Goal: Information Seeking & Learning: Check status

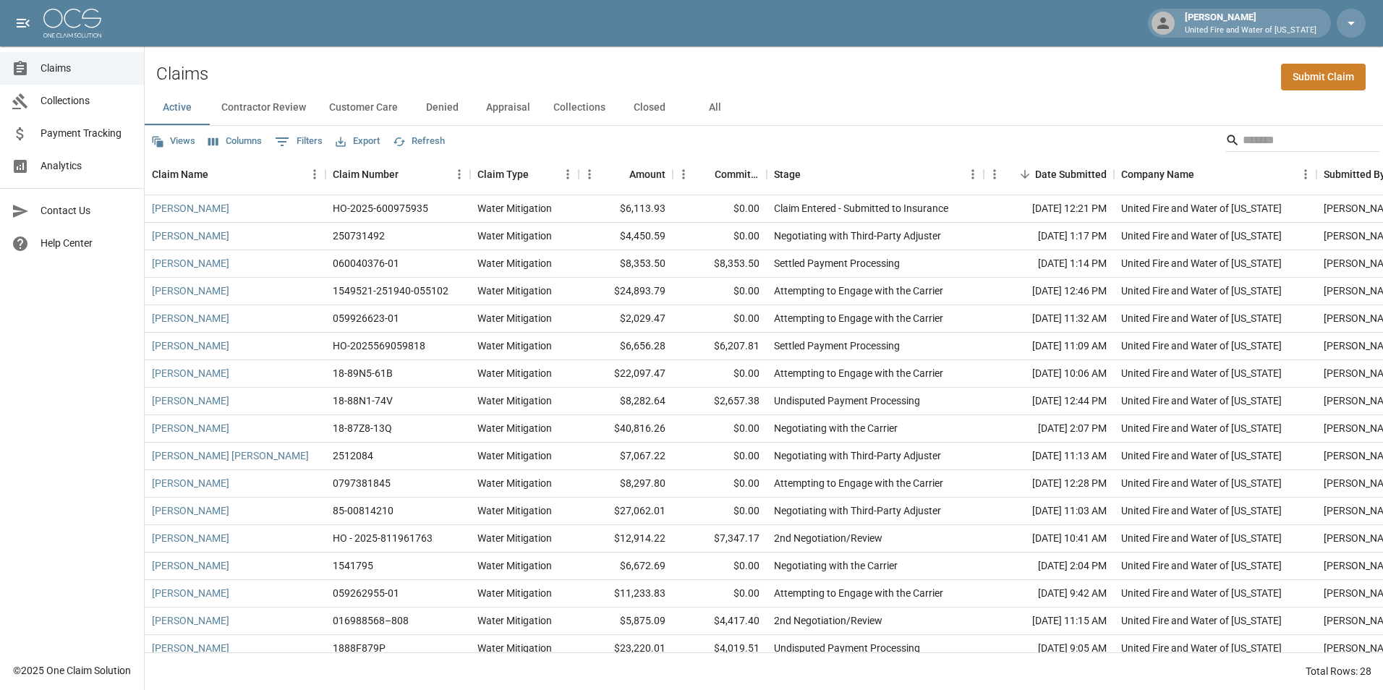
click at [59, 164] on span "Analytics" at bounding box center [87, 165] width 92 height 15
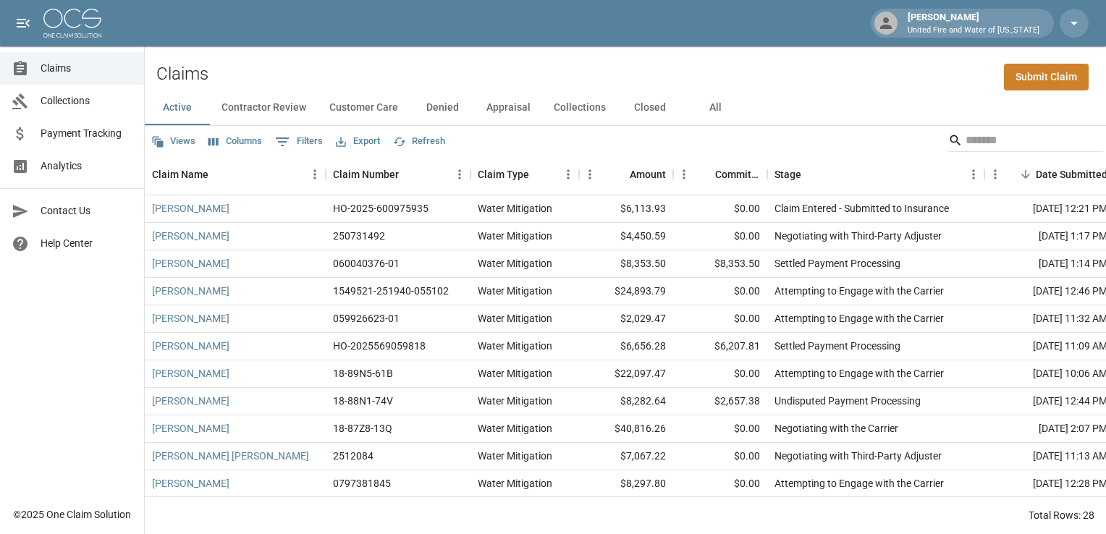
click at [643, 105] on button "Closed" at bounding box center [649, 107] width 65 height 35
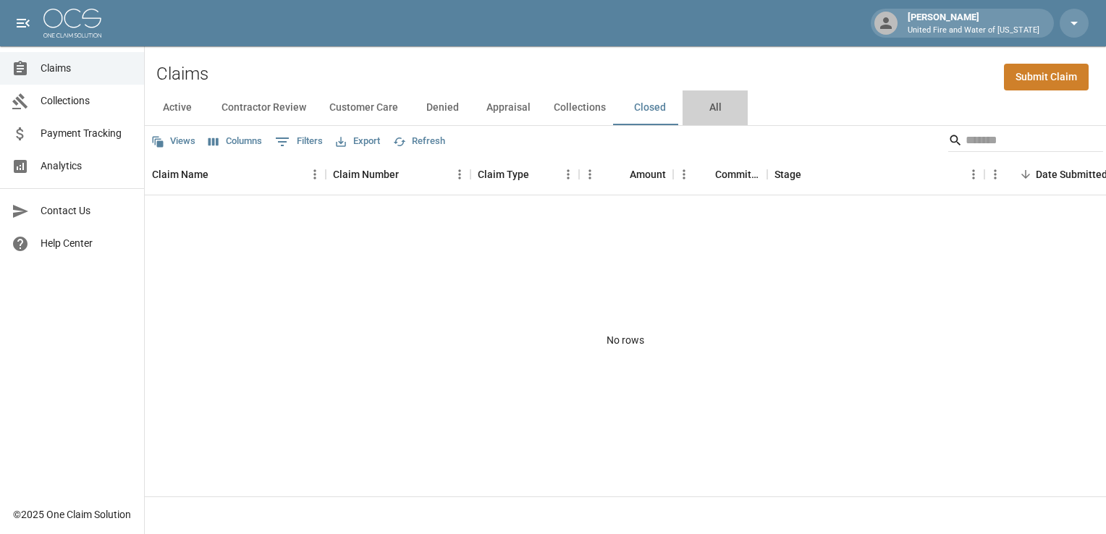
click at [716, 112] on button "All" at bounding box center [714, 107] width 65 height 35
click at [183, 97] on button "Active" at bounding box center [177, 107] width 65 height 35
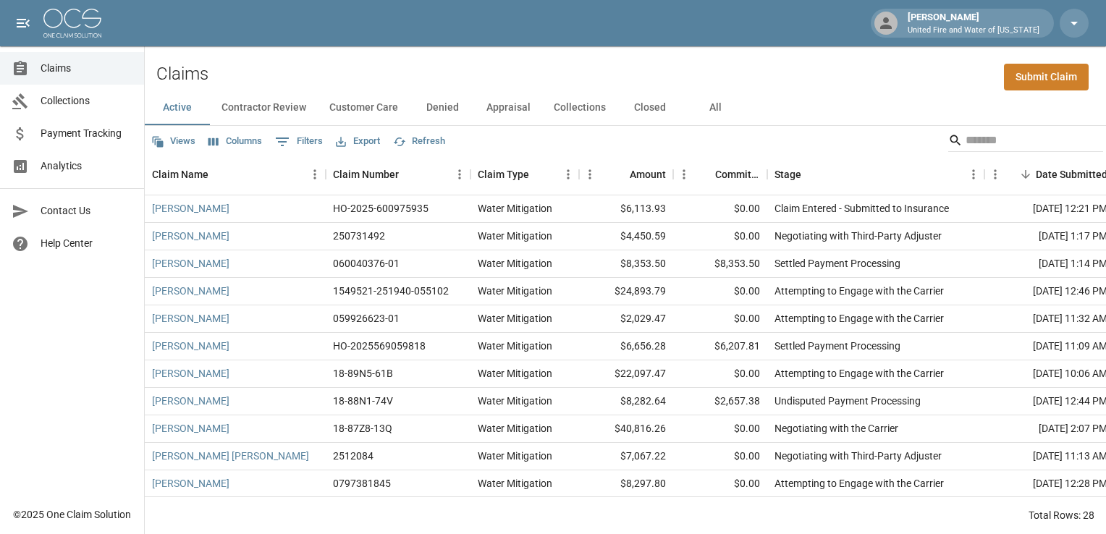
click at [724, 108] on button "All" at bounding box center [714, 107] width 65 height 35
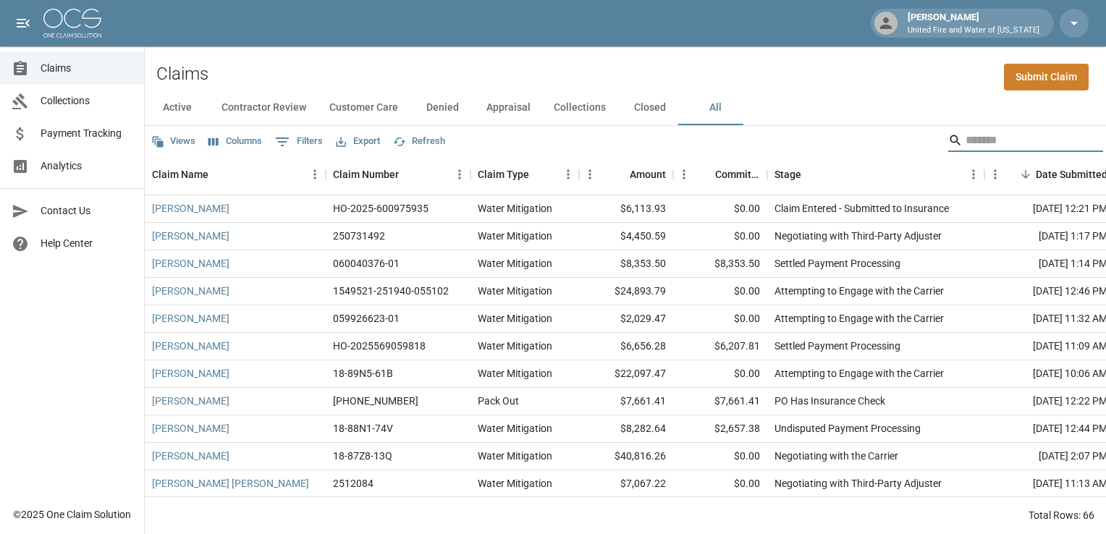
click at [987, 146] on input "Search" at bounding box center [1023, 140] width 116 height 23
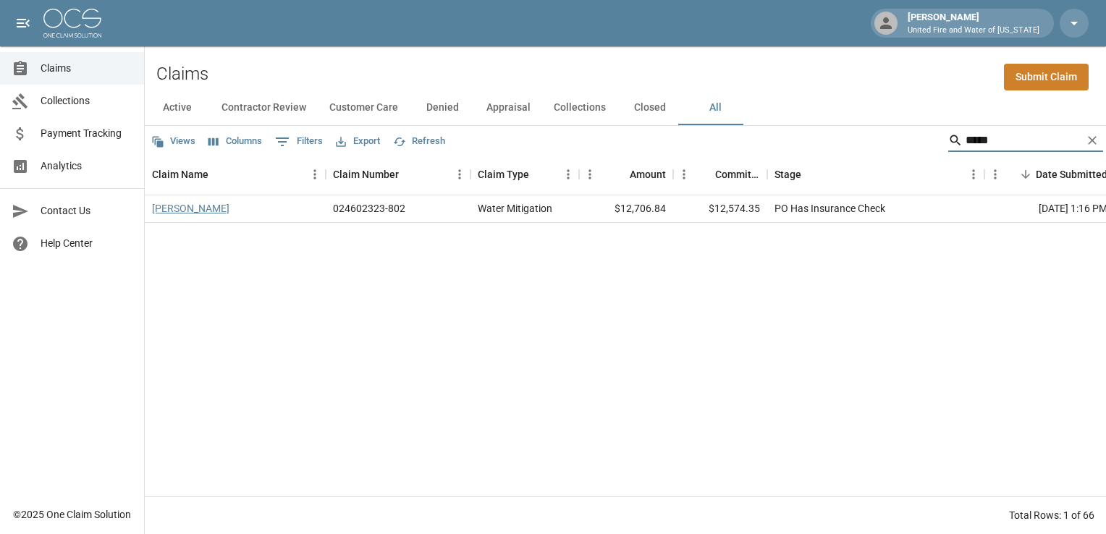
type input "*****"
click at [205, 210] on link "[PERSON_NAME]" at bounding box center [190, 208] width 77 height 14
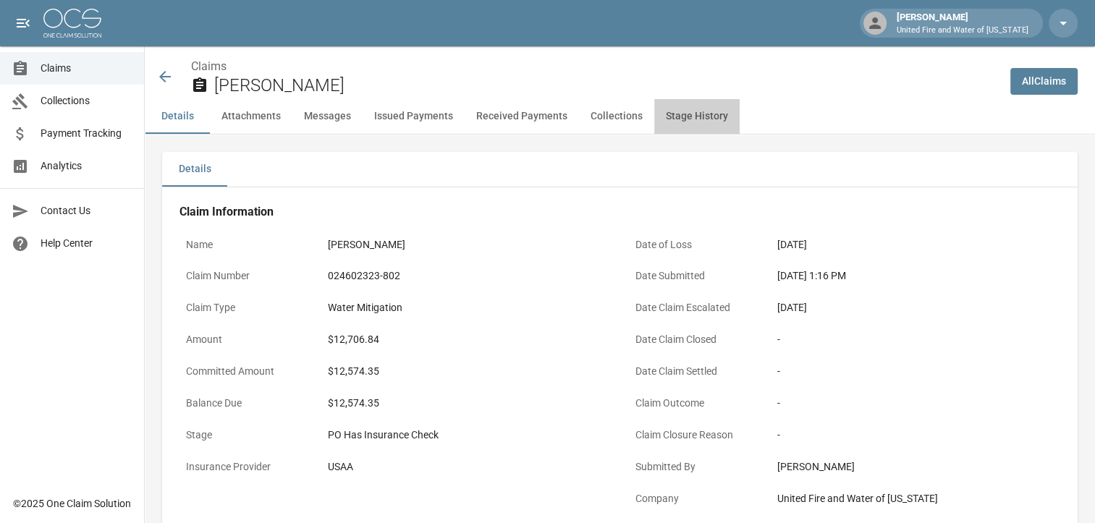
click at [687, 115] on button "Stage History" at bounding box center [696, 116] width 85 height 35
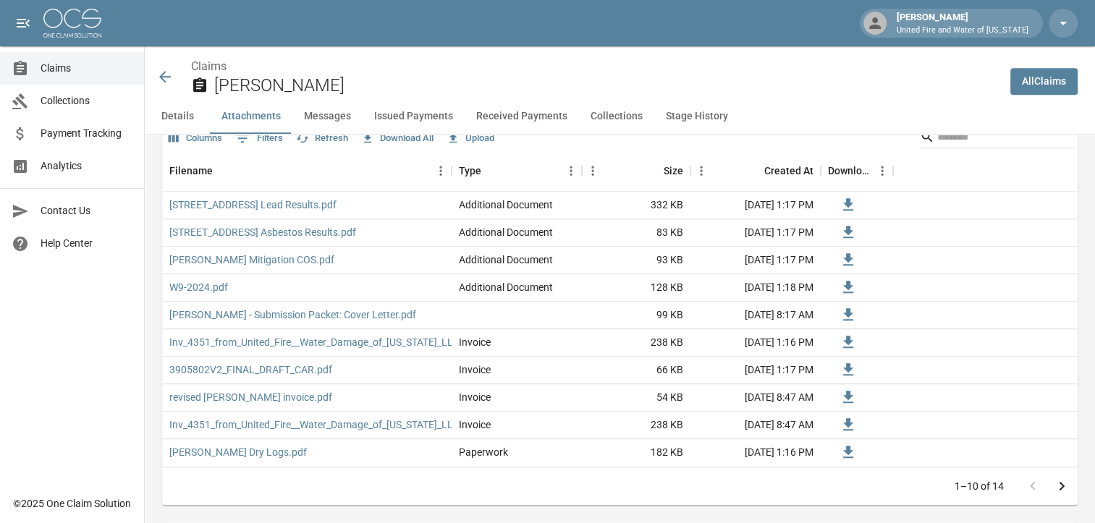
scroll to position [993, 11]
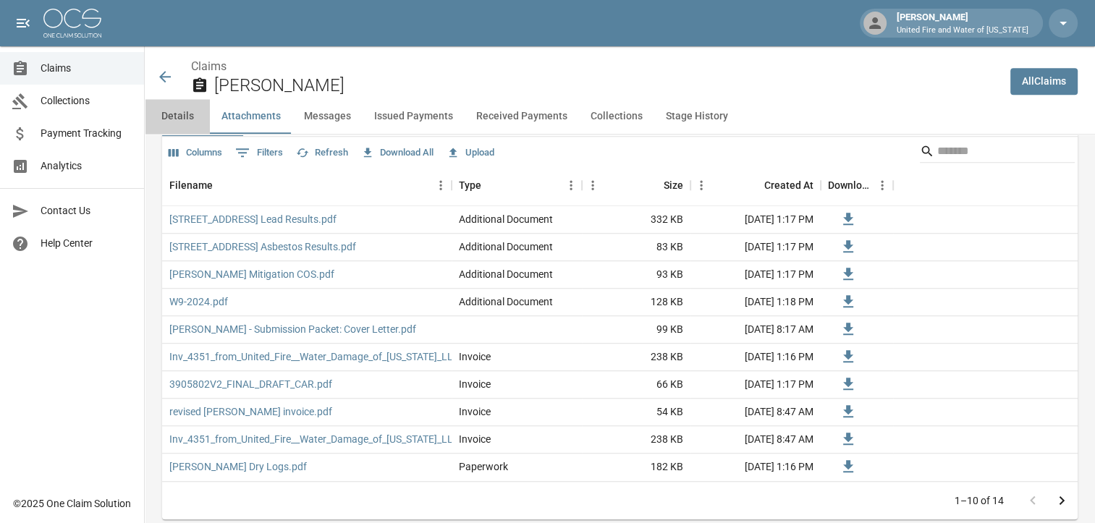
click at [169, 123] on button "Details" at bounding box center [177, 116] width 65 height 35
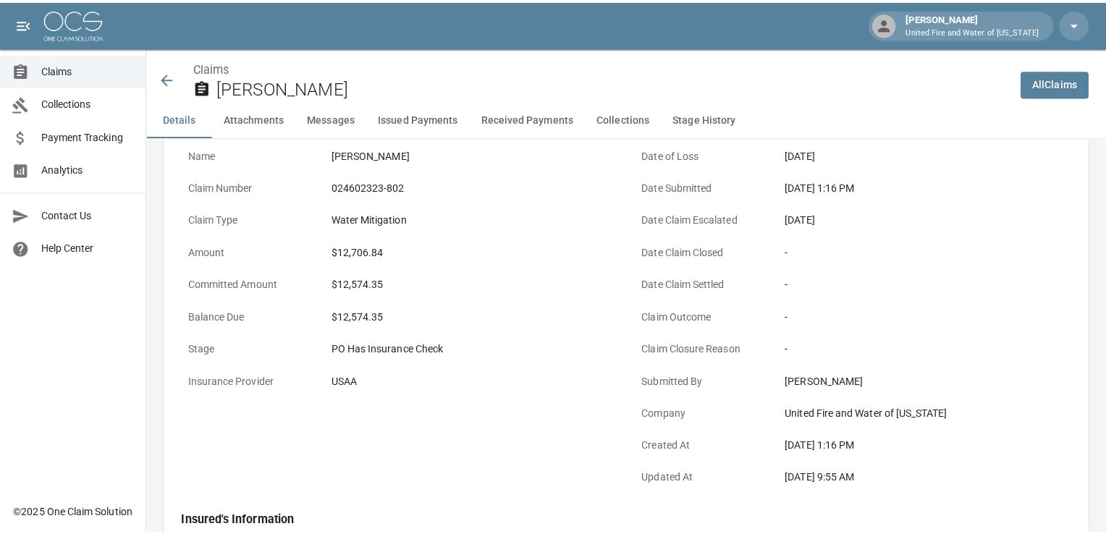
scroll to position [0, 0]
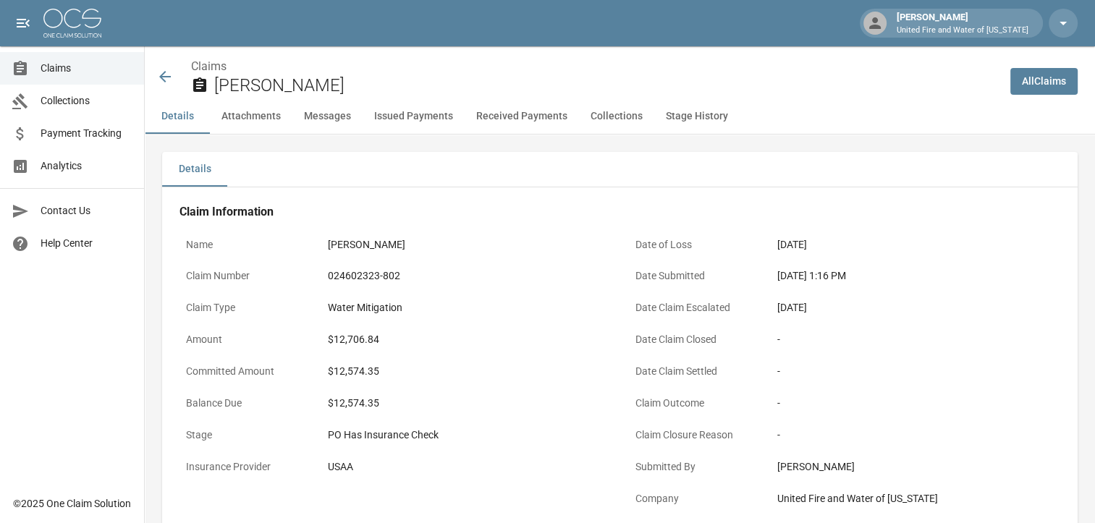
click at [171, 80] on icon at bounding box center [164, 76] width 17 height 17
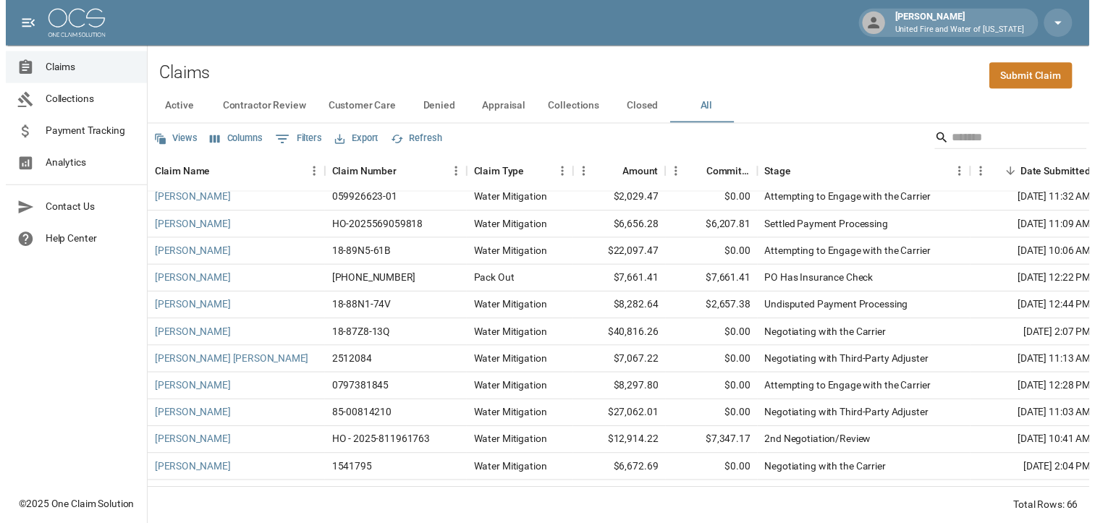
scroll to position [112, 0]
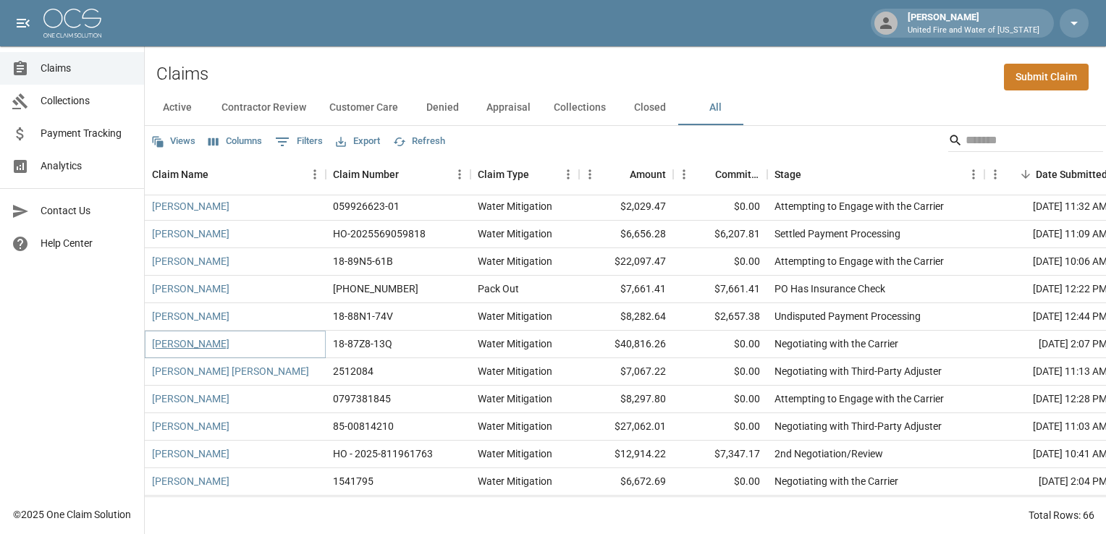
click at [204, 348] on link "[PERSON_NAME]" at bounding box center [190, 343] width 77 height 14
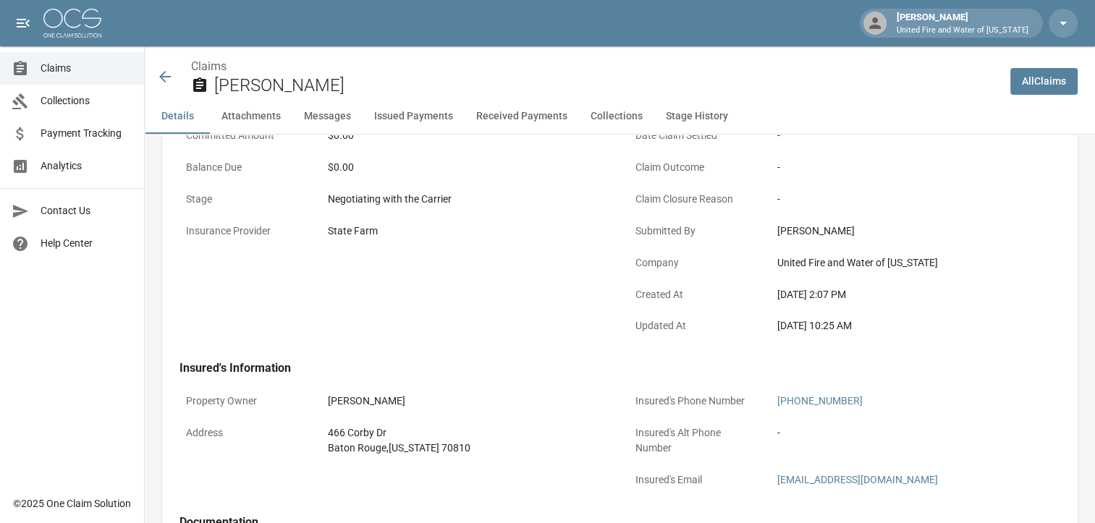
scroll to position [0, 11]
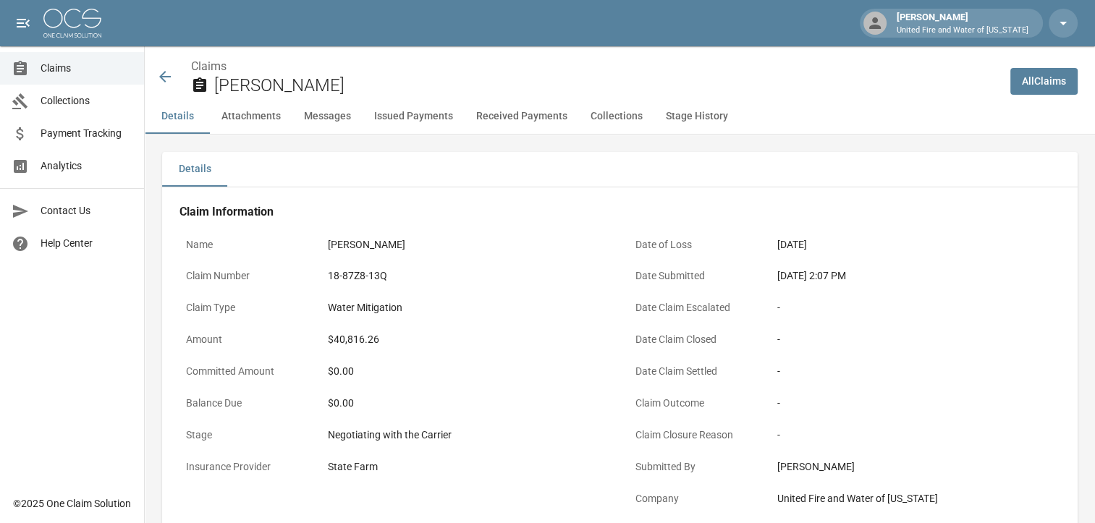
click at [159, 76] on icon at bounding box center [165, 77] width 12 height 12
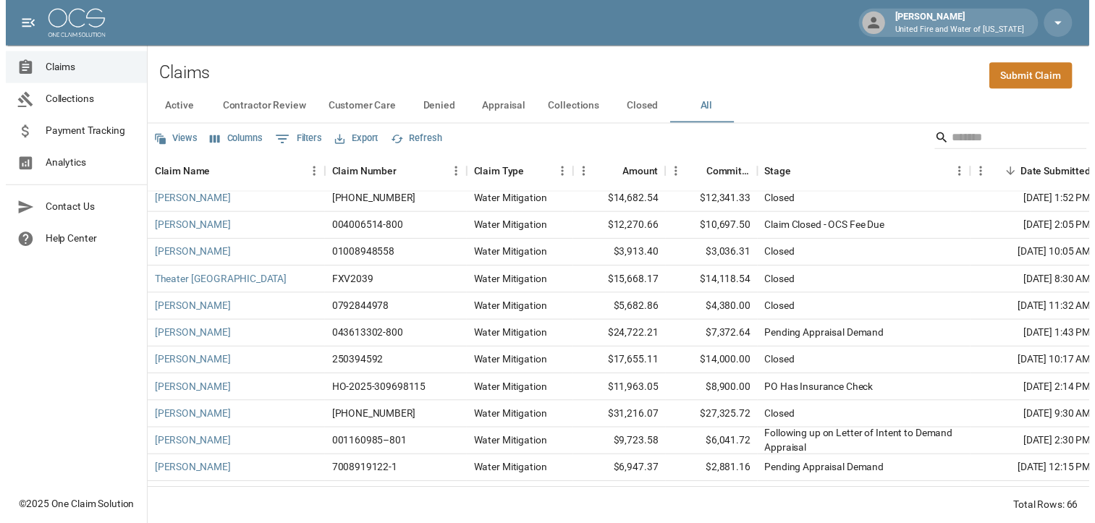
scroll to position [1071, 0]
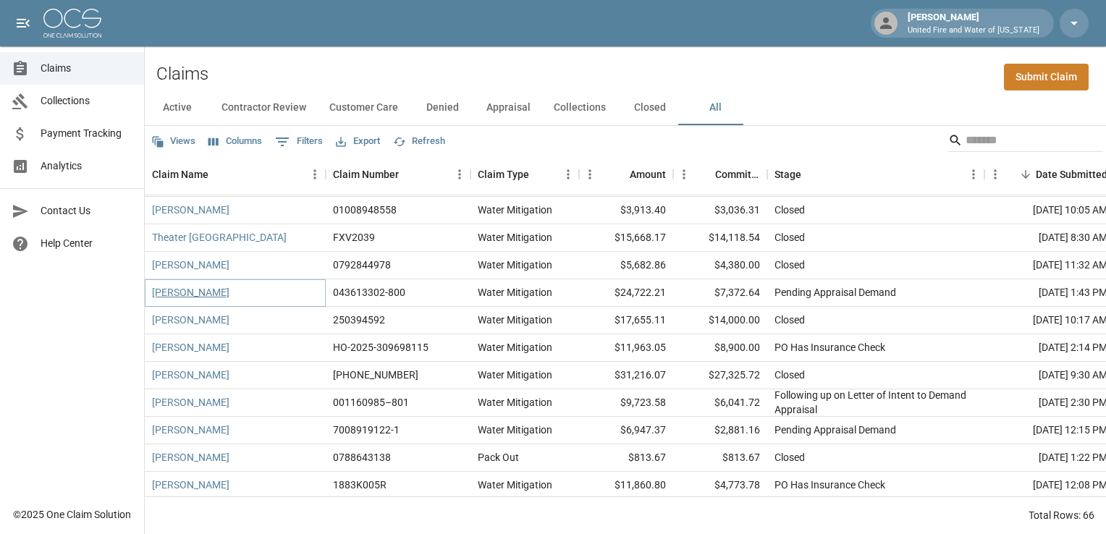
click at [189, 298] on link "[PERSON_NAME]" at bounding box center [190, 292] width 77 height 14
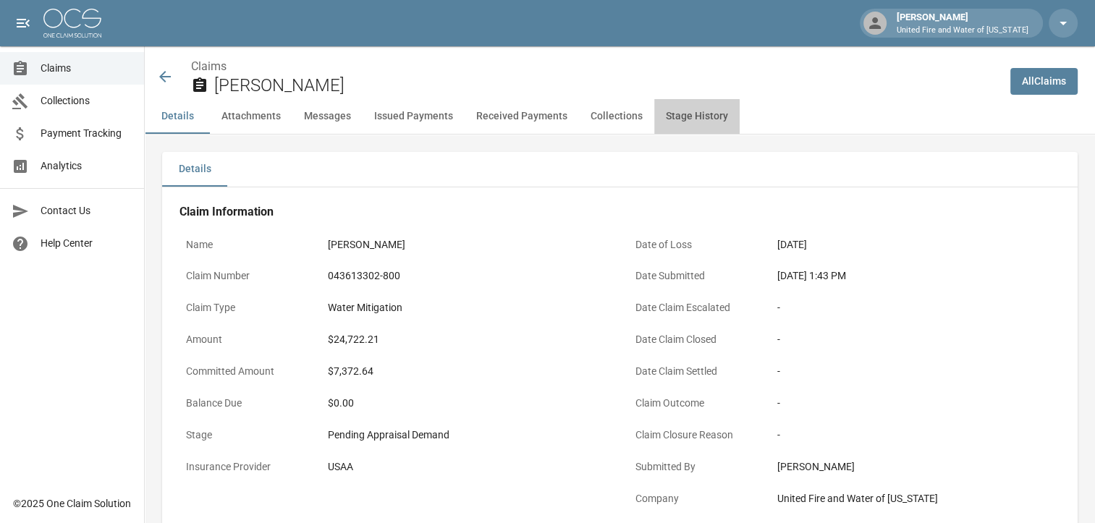
click at [698, 116] on button "Stage History" at bounding box center [696, 116] width 85 height 35
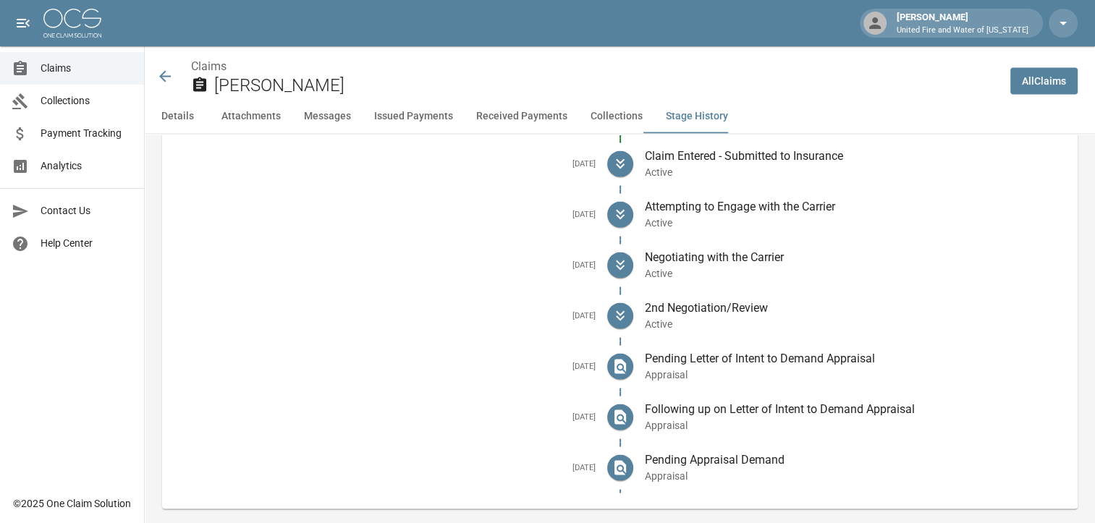
scroll to position [2767, 0]
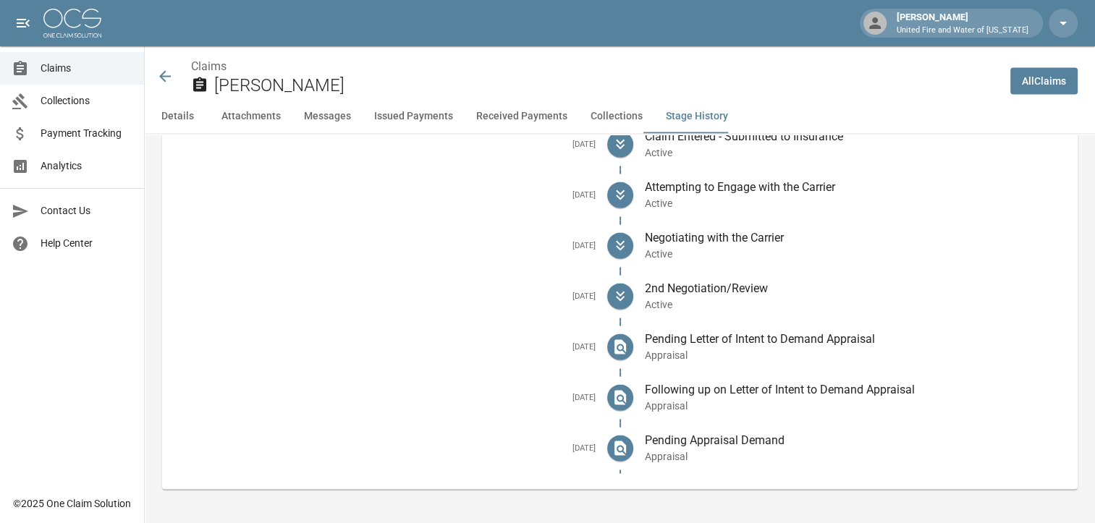
click at [165, 80] on icon at bounding box center [164, 76] width 17 height 17
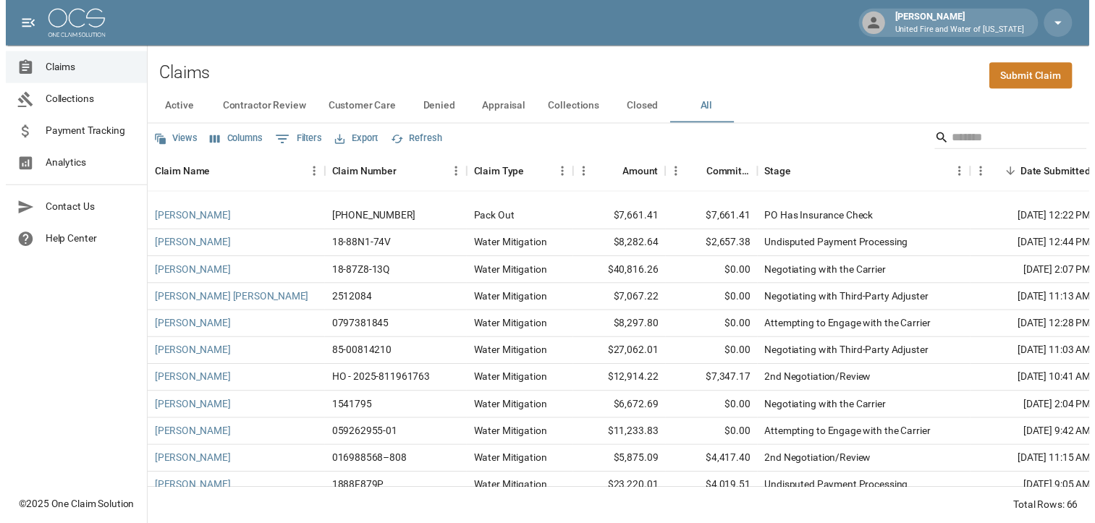
scroll to position [266, 0]
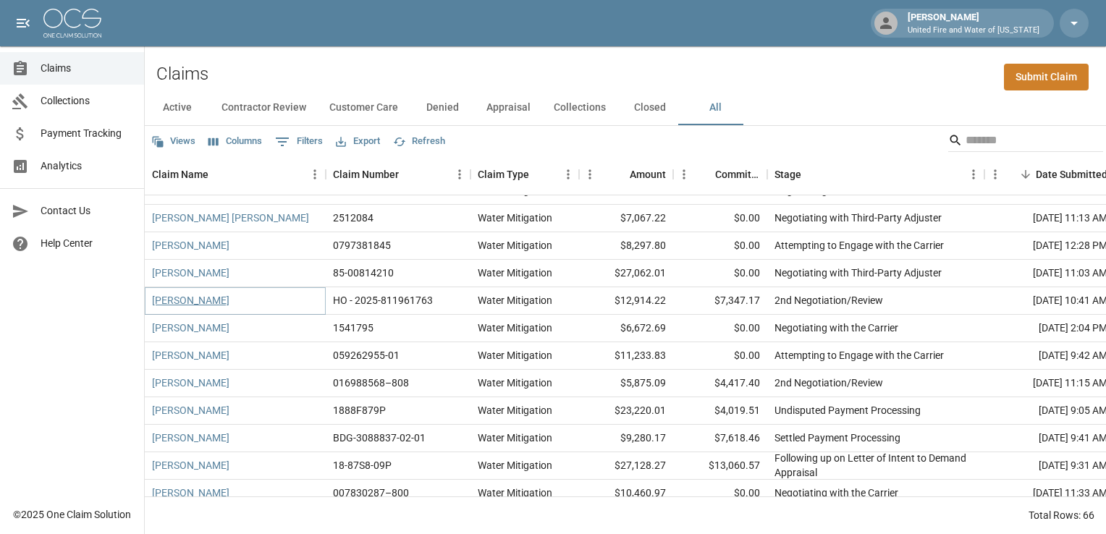
click at [209, 300] on link "[PERSON_NAME]" at bounding box center [190, 300] width 77 height 14
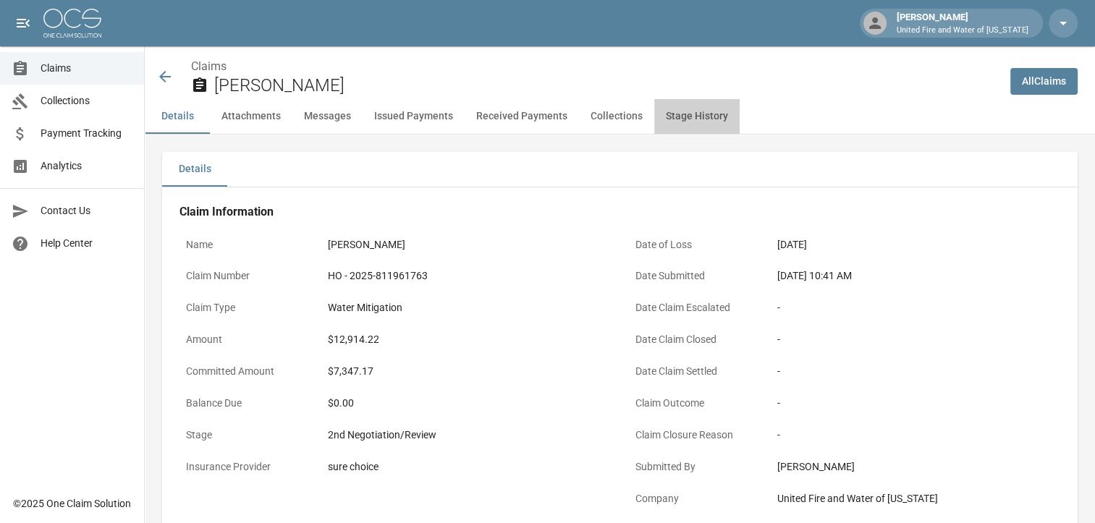
click at [698, 125] on button "Stage History" at bounding box center [696, 116] width 85 height 35
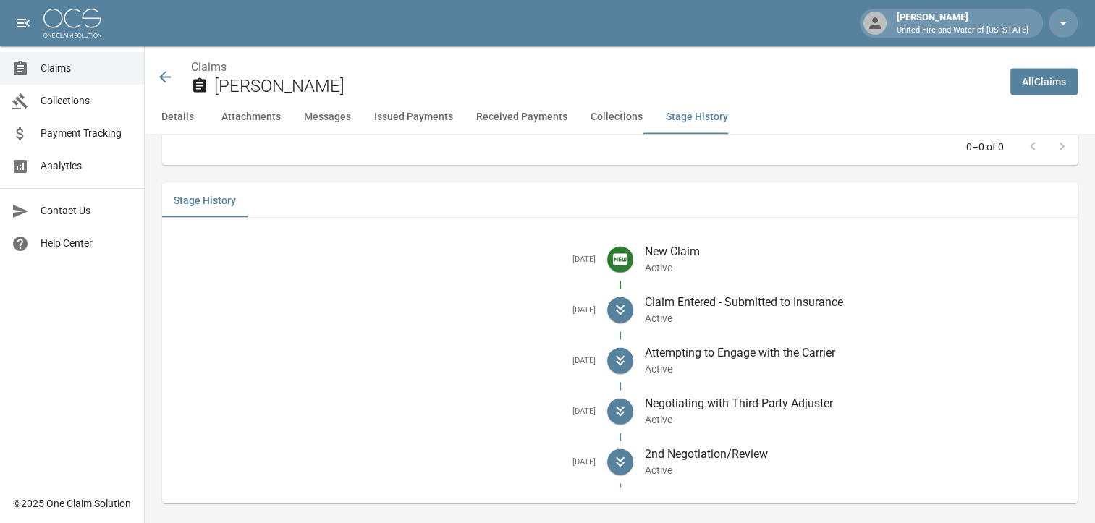
scroll to position [2687, 0]
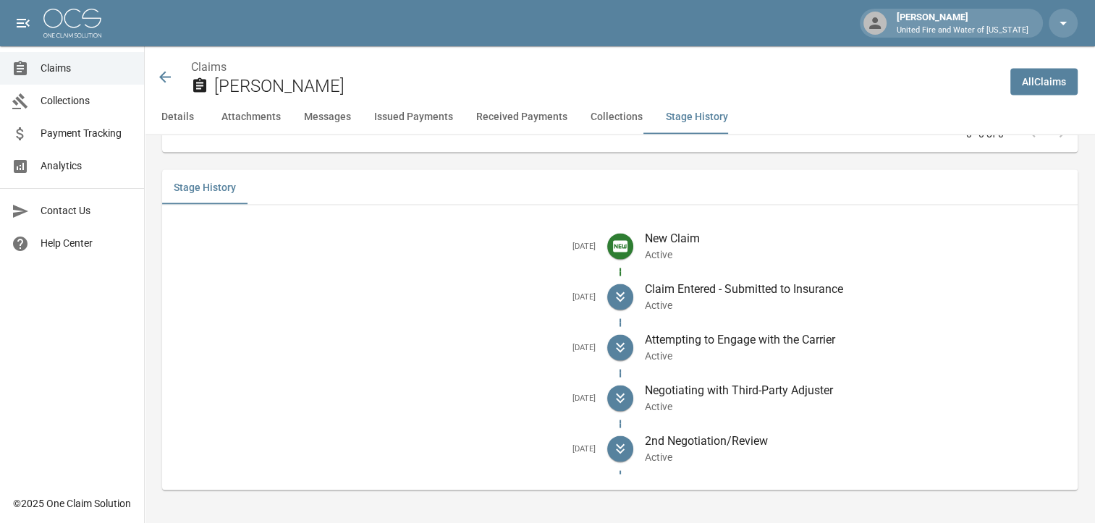
click at [166, 81] on icon at bounding box center [164, 76] width 17 height 17
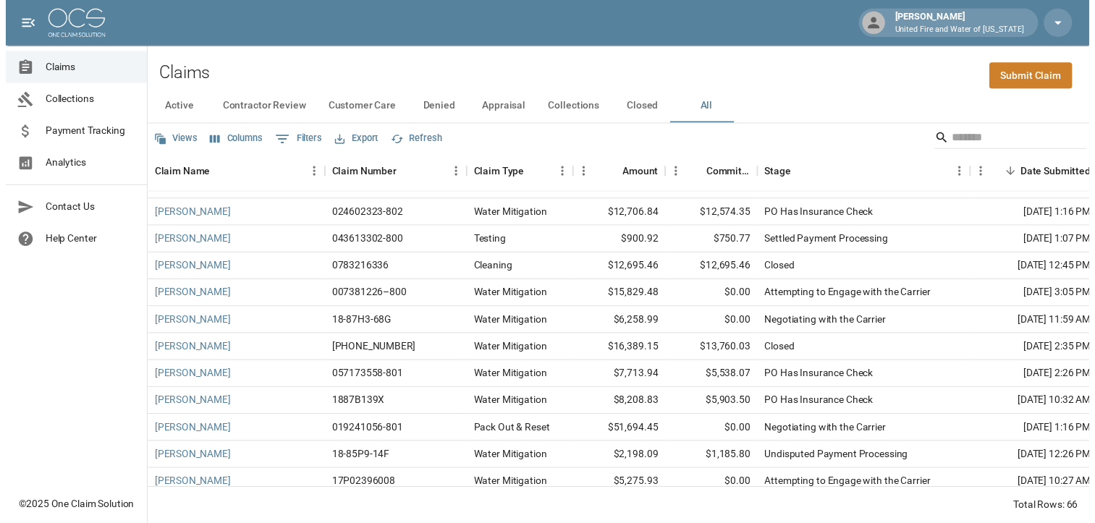
scroll to position [627, 0]
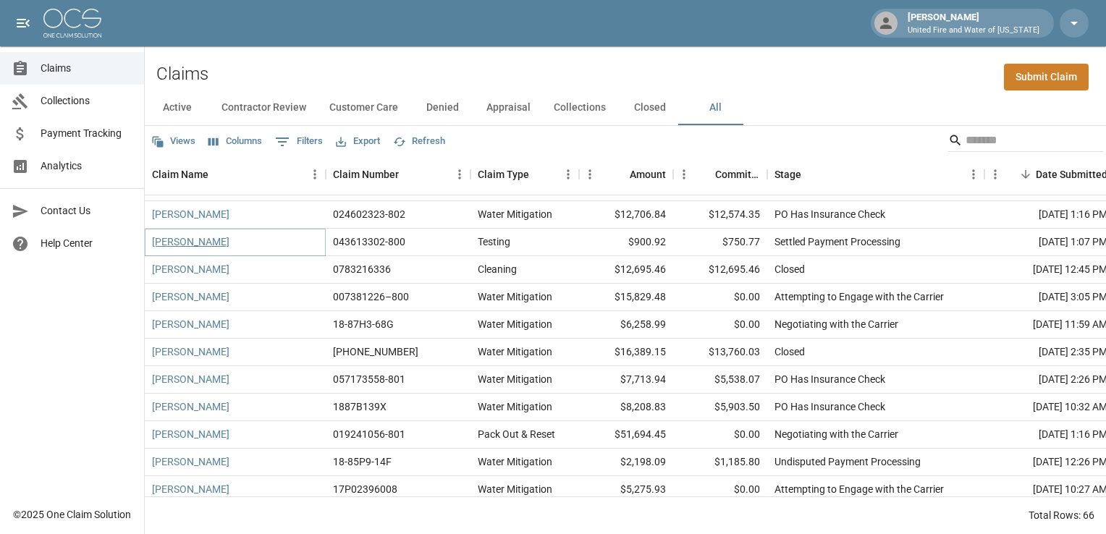
click at [176, 246] on link "[PERSON_NAME]" at bounding box center [190, 241] width 77 height 14
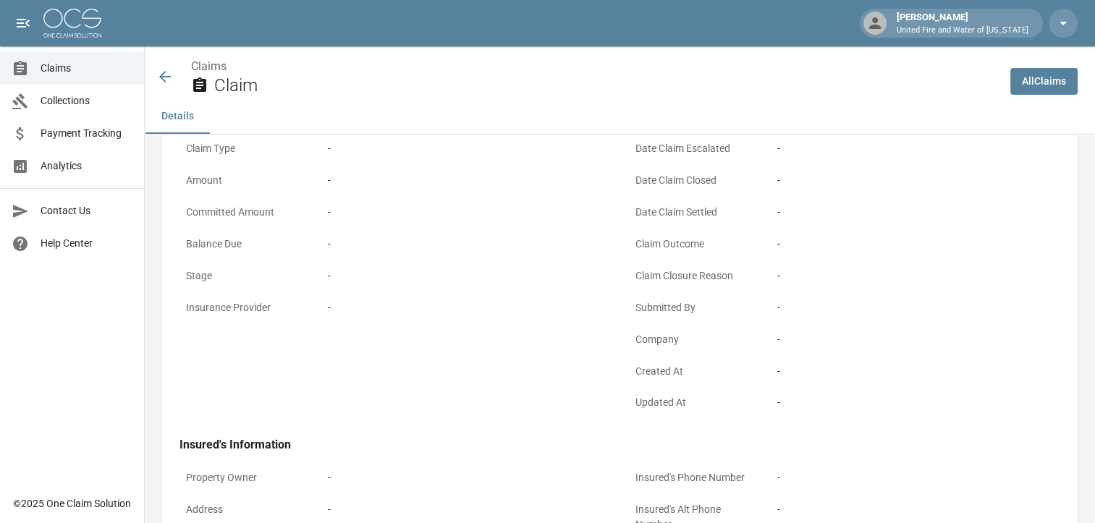
scroll to position [0, 11]
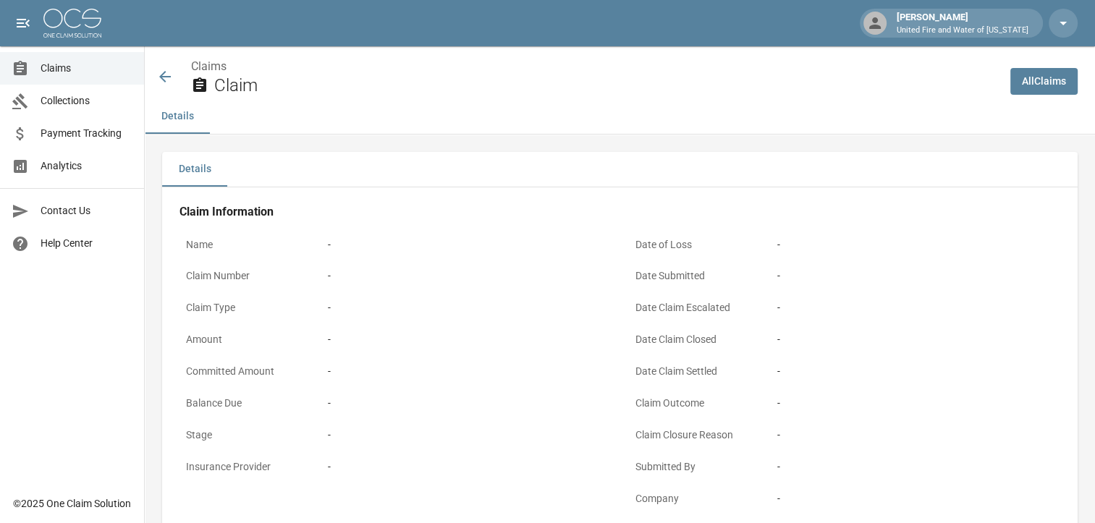
click at [156, 76] on icon at bounding box center [164, 76] width 17 height 17
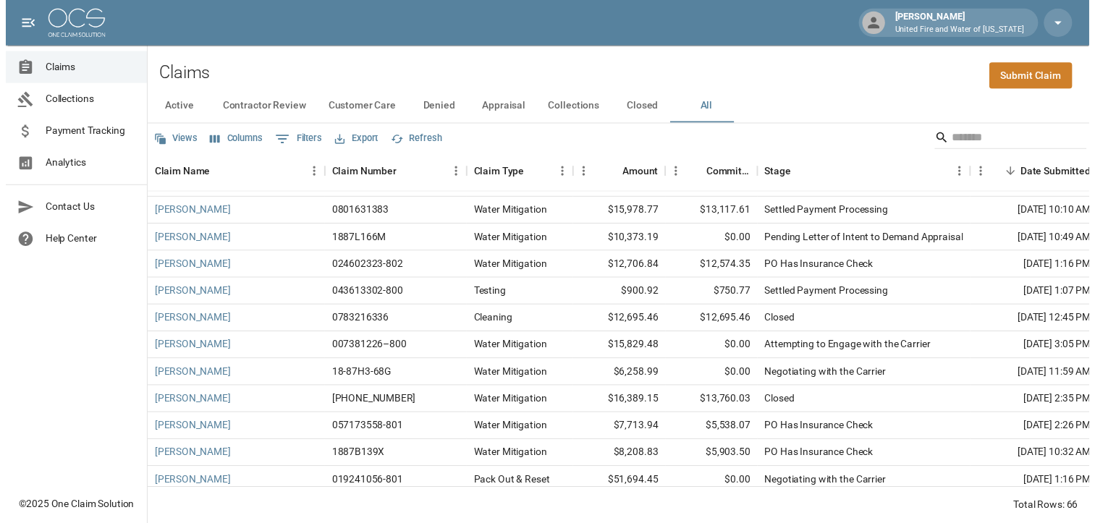
scroll to position [573, 0]
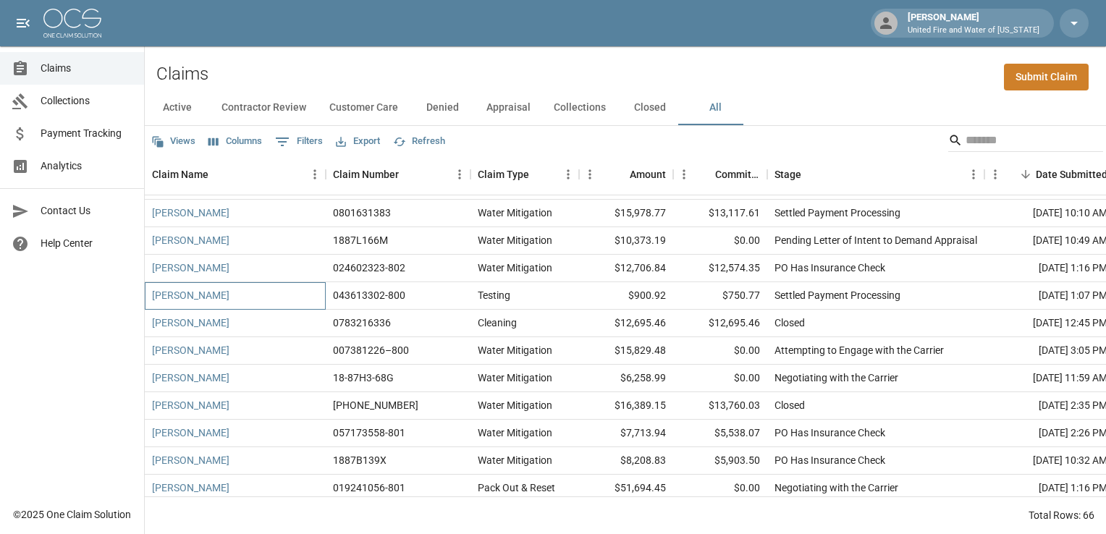
click at [164, 303] on div "[PERSON_NAME]" at bounding box center [235, 295] width 181 height 27
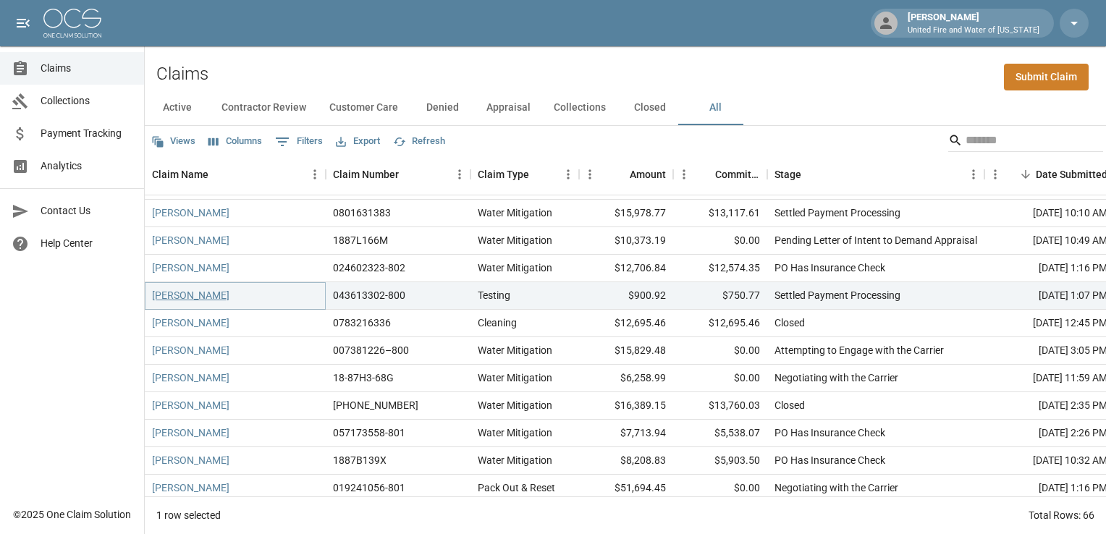
click at [164, 300] on link "[PERSON_NAME]" at bounding box center [190, 295] width 77 height 14
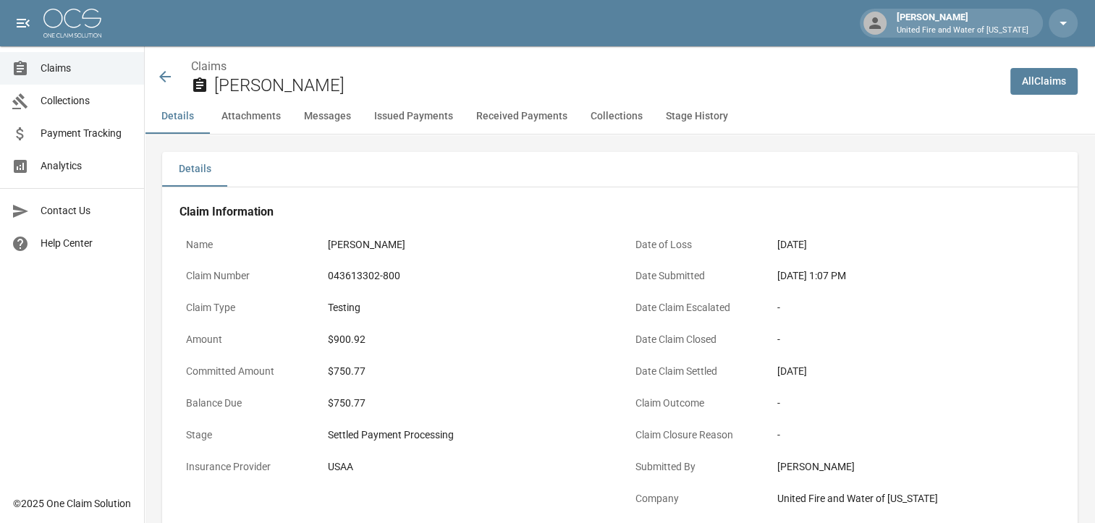
click at [663, 119] on button "Stage History" at bounding box center [696, 116] width 85 height 35
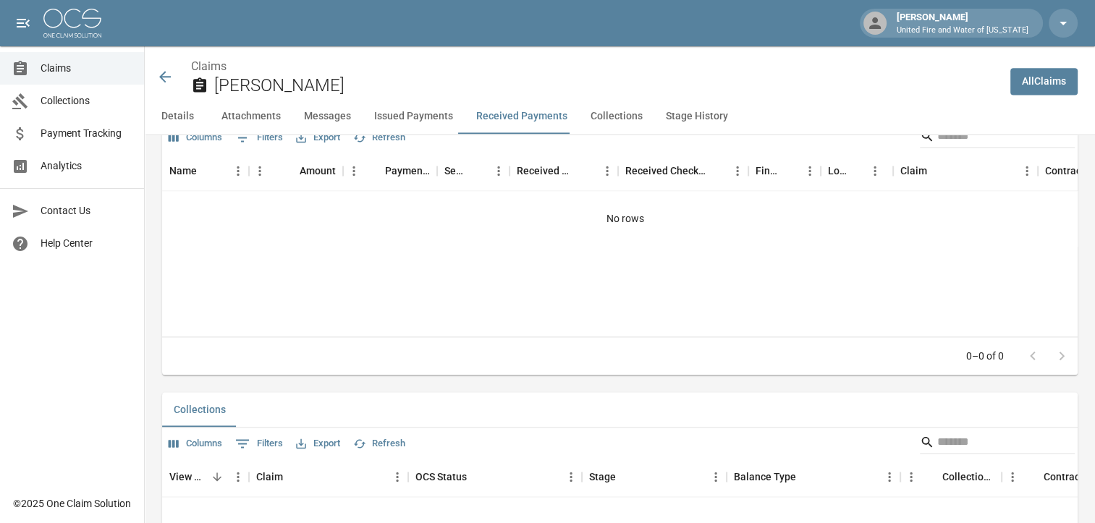
scroll to position [1954, 0]
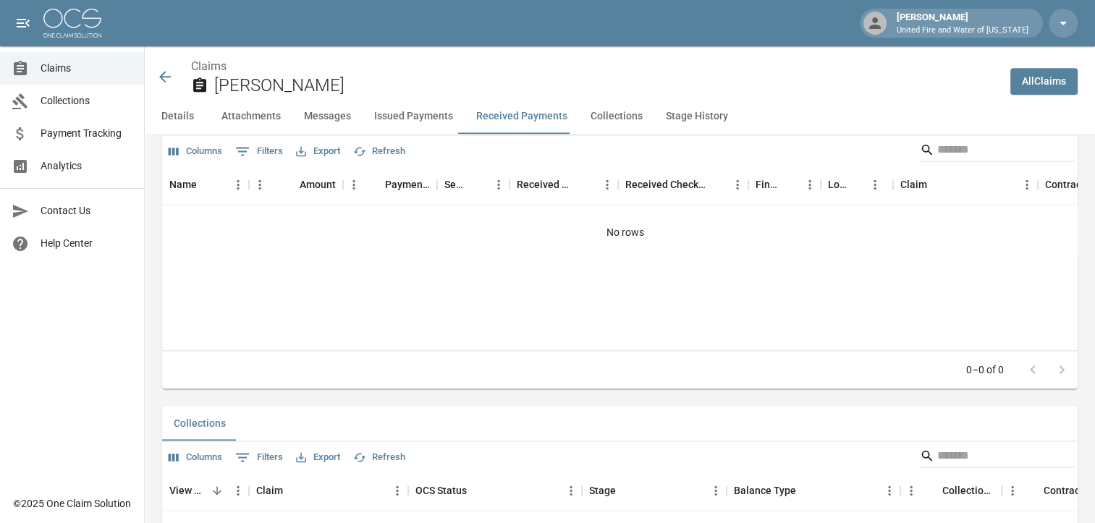
click at [164, 78] on icon at bounding box center [164, 76] width 17 height 17
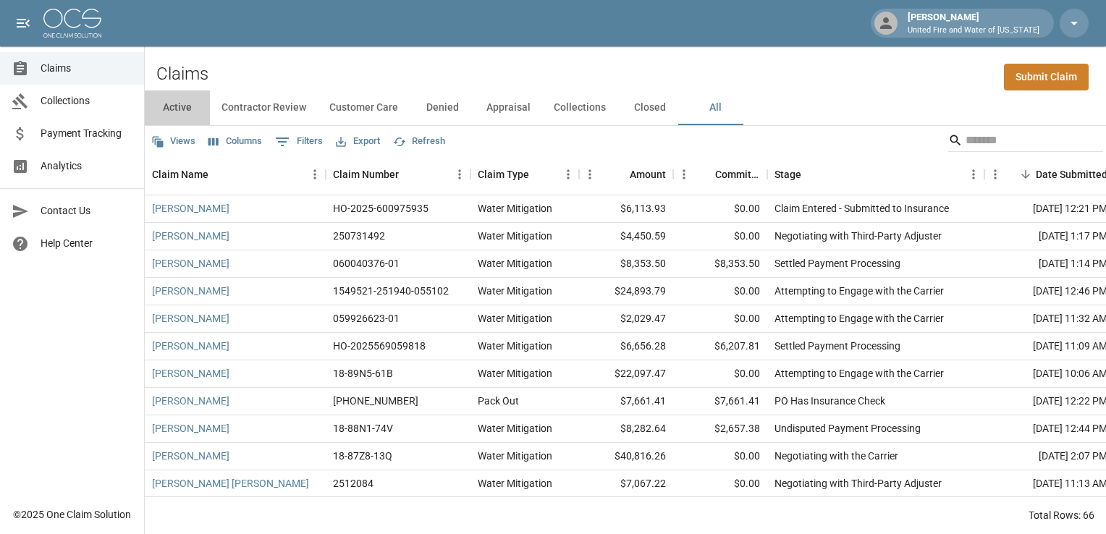
click at [164, 109] on button "Active" at bounding box center [177, 107] width 65 height 35
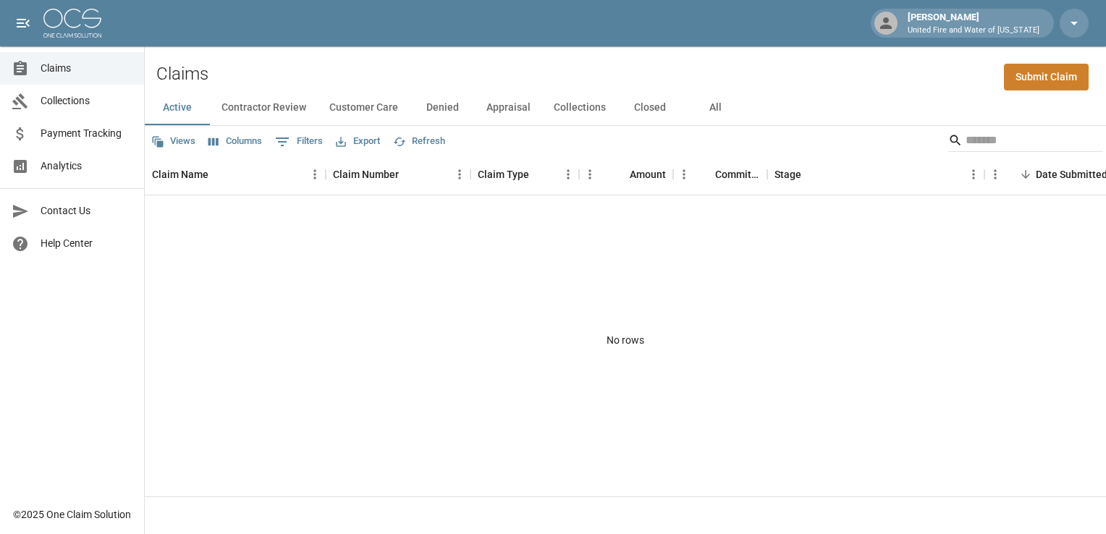
click at [50, 70] on span "Claims" at bounding box center [87, 68] width 92 height 15
click at [249, 109] on button "Contractor Review" at bounding box center [264, 107] width 108 height 35
click at [190, 111] on button "Active" at bounding box center [177, 107] width 65 height 35
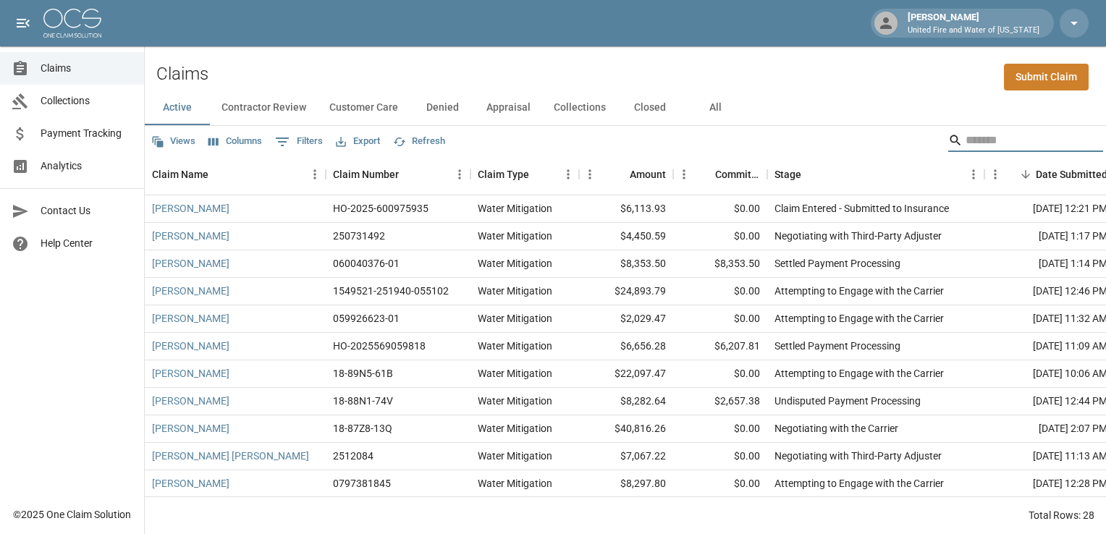
click at [965, 137] on input "Search" at bounding box center [1023, 140] width 116 height 23
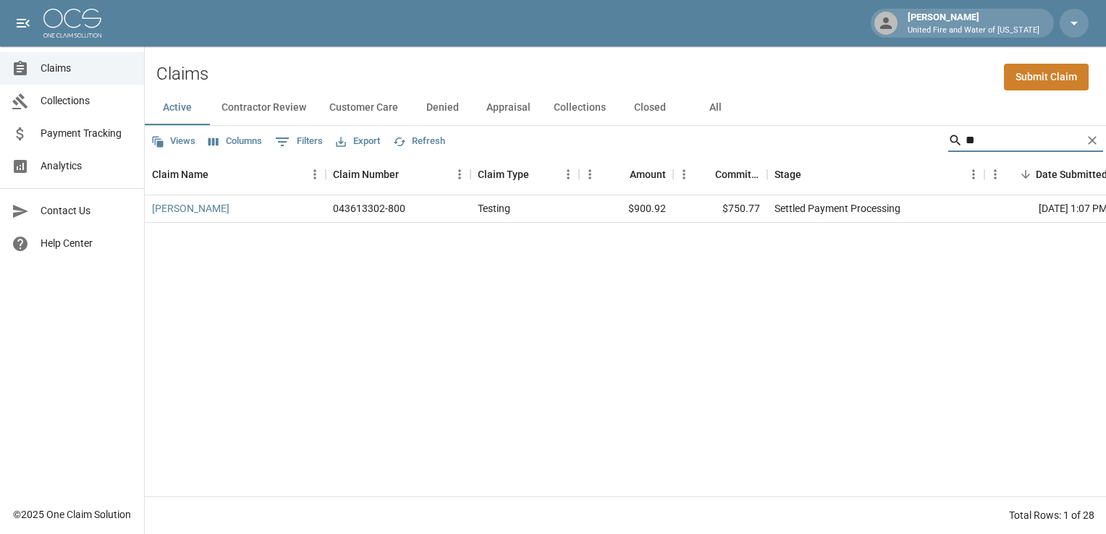
type input "*"
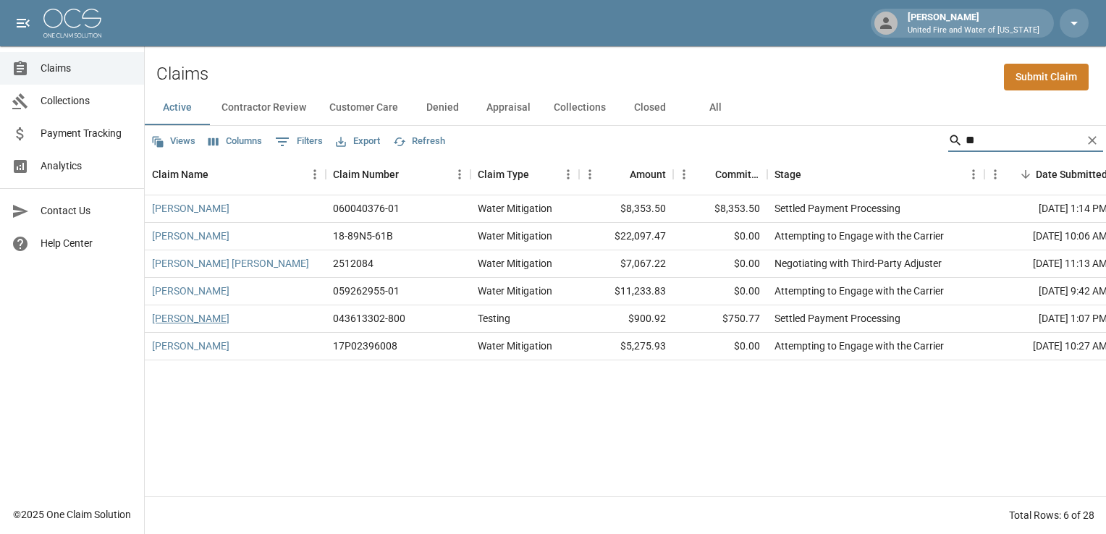
type input "**"
click at [197, 326] on link "[PERSON_NAME]" at bounding box center [190, 318] width 77 height 14
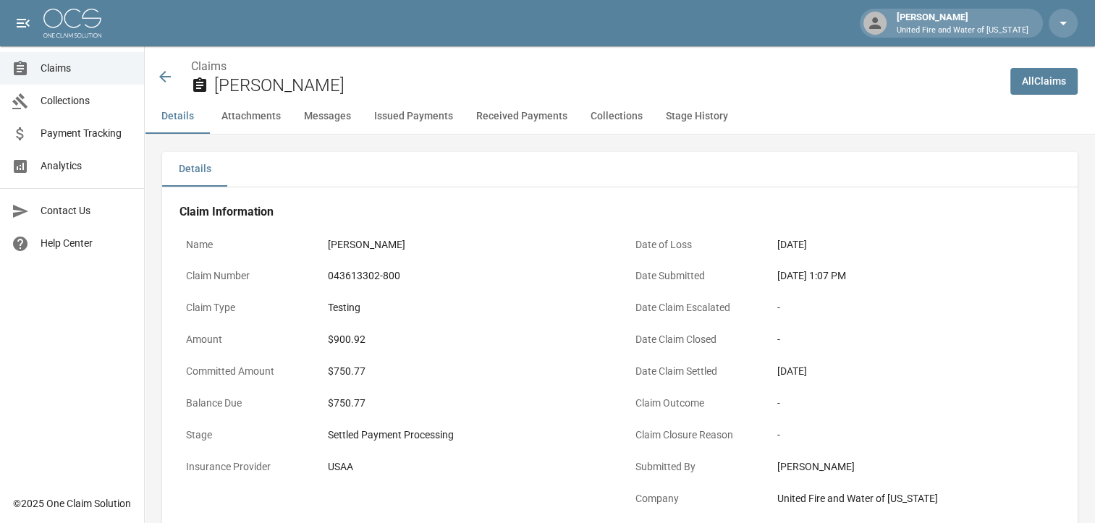
click at [169, 77] on icon at bounding box center [164, 76] width 17 height 17
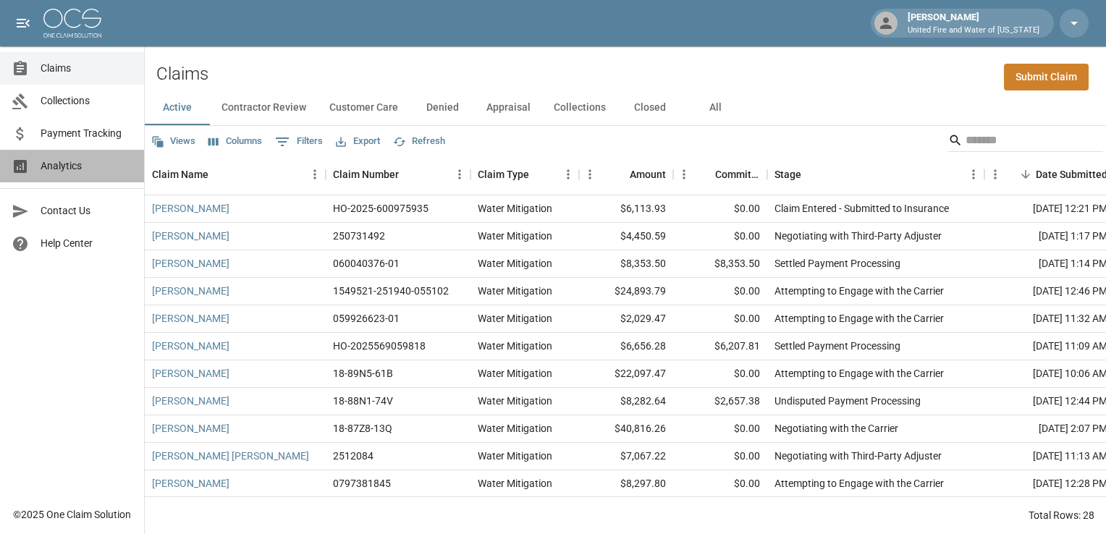
click at [58, 164] on span "Analytics" at bounding box center [87, 165] width 92 height 15
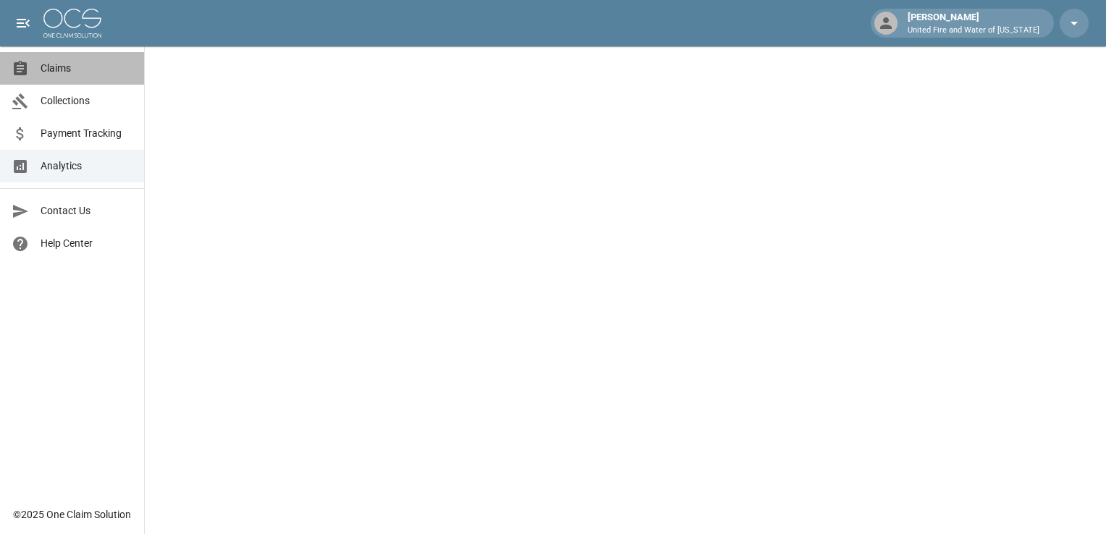
click at [58, 64] on span "Claims" at bounding box center [87, 68] width 92 height 15
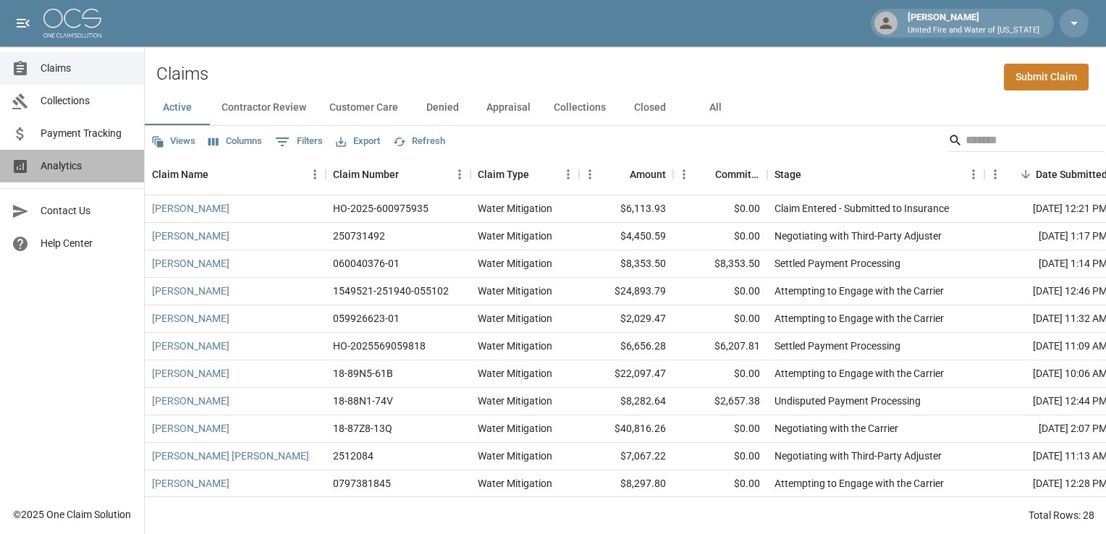
click at [59, 166] on span "Analytics" at bounding box center [87, 165] width 92 height 15
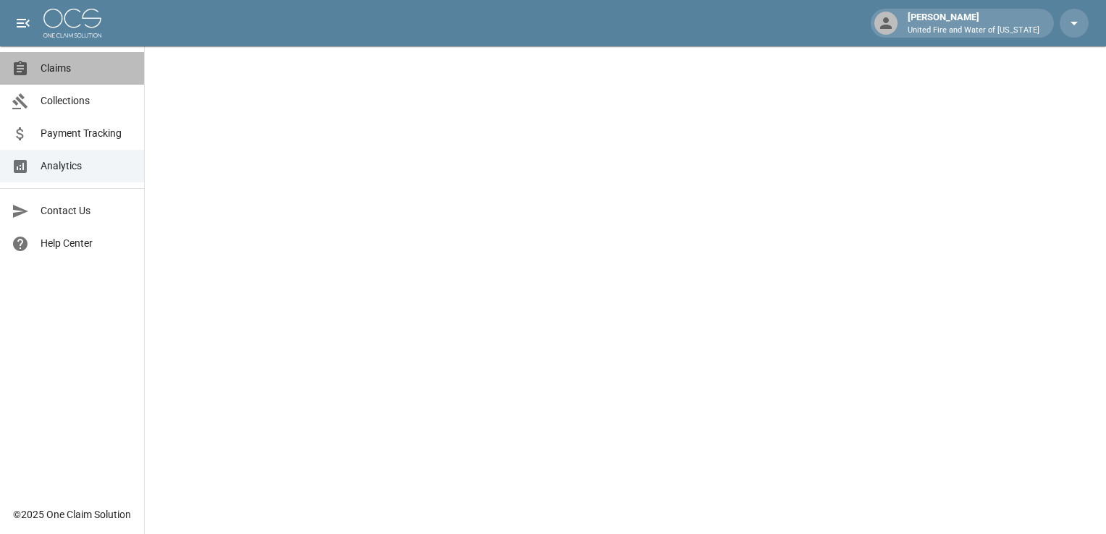
click at [69, 64] on span "Claims" at bounding box center [87, 68] width 92 height 15
